Goal: Information Seeking & Learning: Understand process/instructions

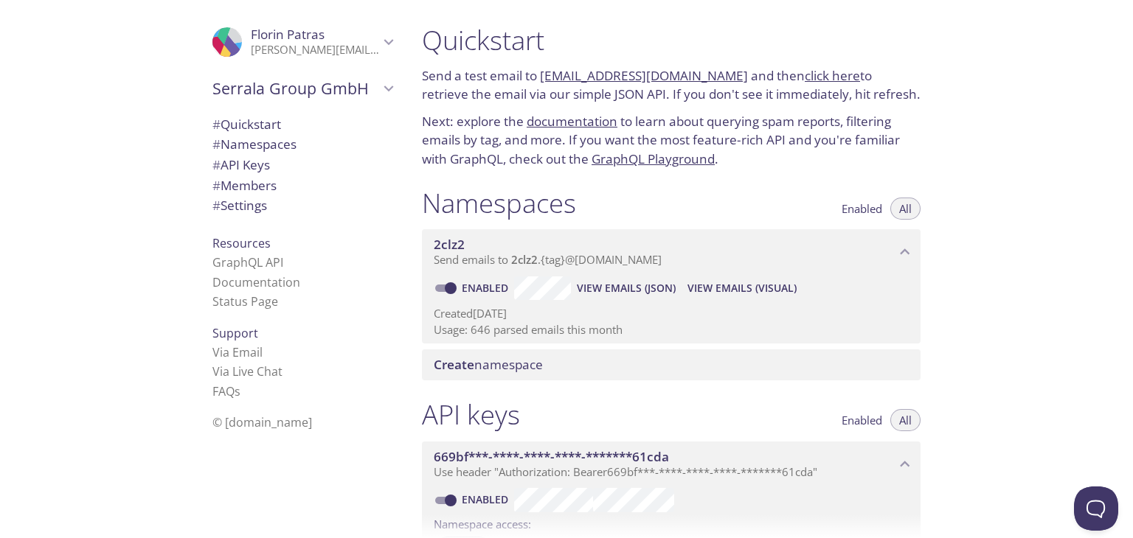
click at [619, 289] on span "View Emails (JSON)" at bounding box center [626, 288] width 99 height 18
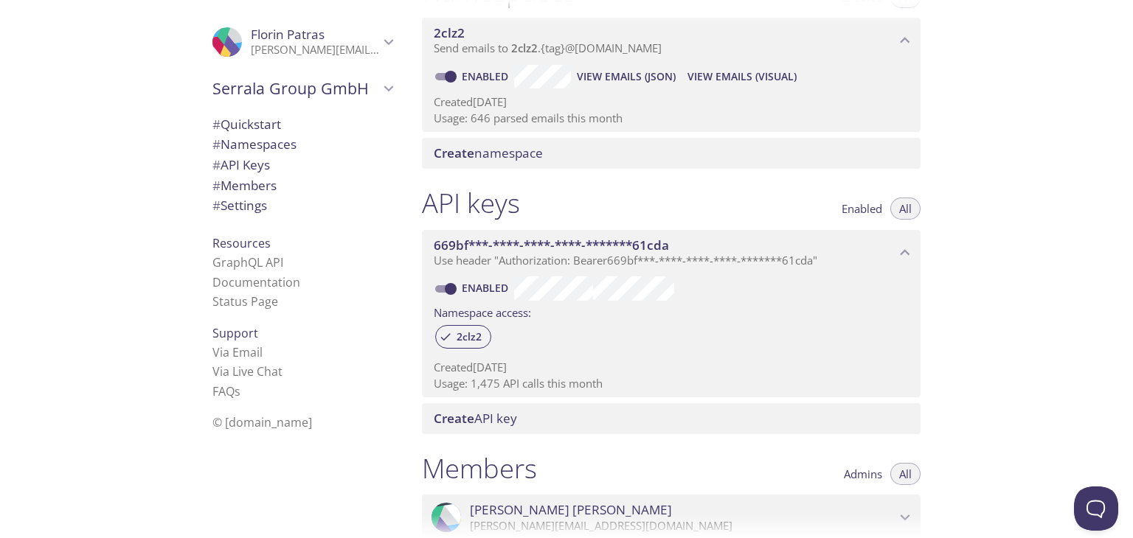
scroll to position [221, 0]
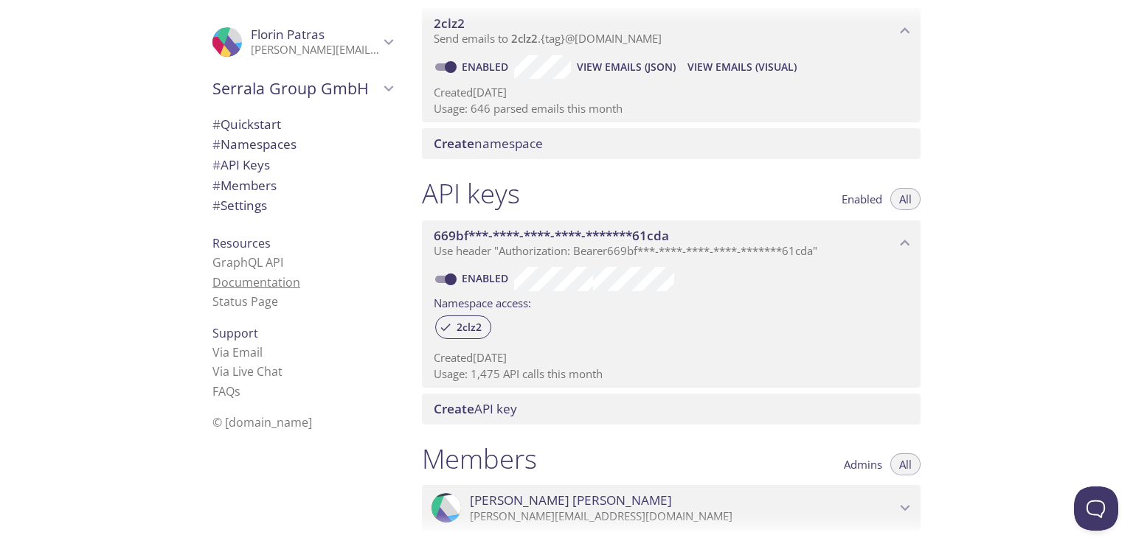
click at [251, 283] on link "Documentation" at bounding box center [256, 282] width 88 height 16
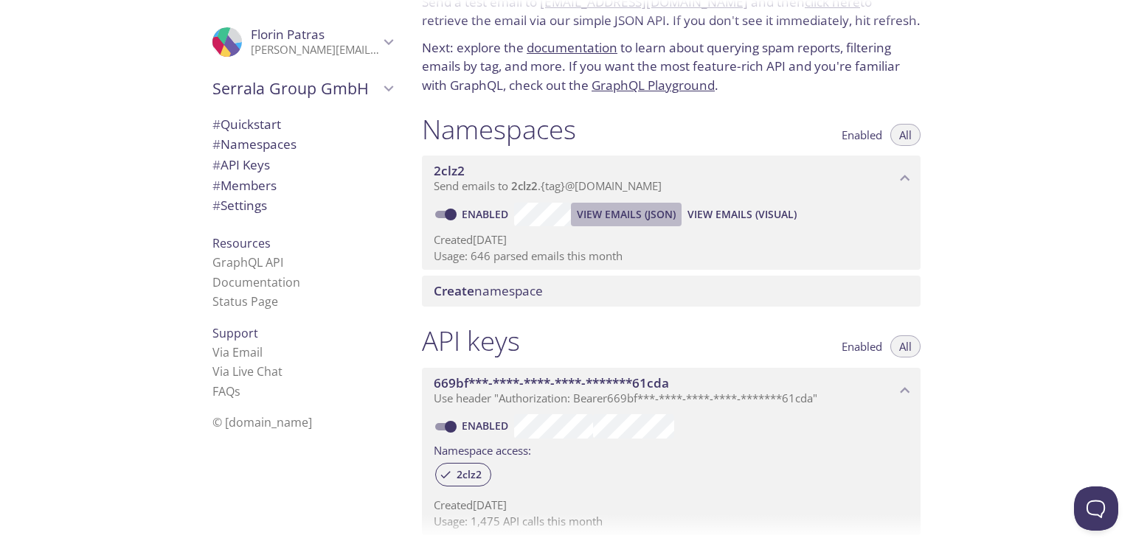
click at [618, 218] on span "View Emails (JSON)" at bounding box center [626, 215] width 99 height 18
